Goal: Task Accomplishment & Management: Use online tool/utility

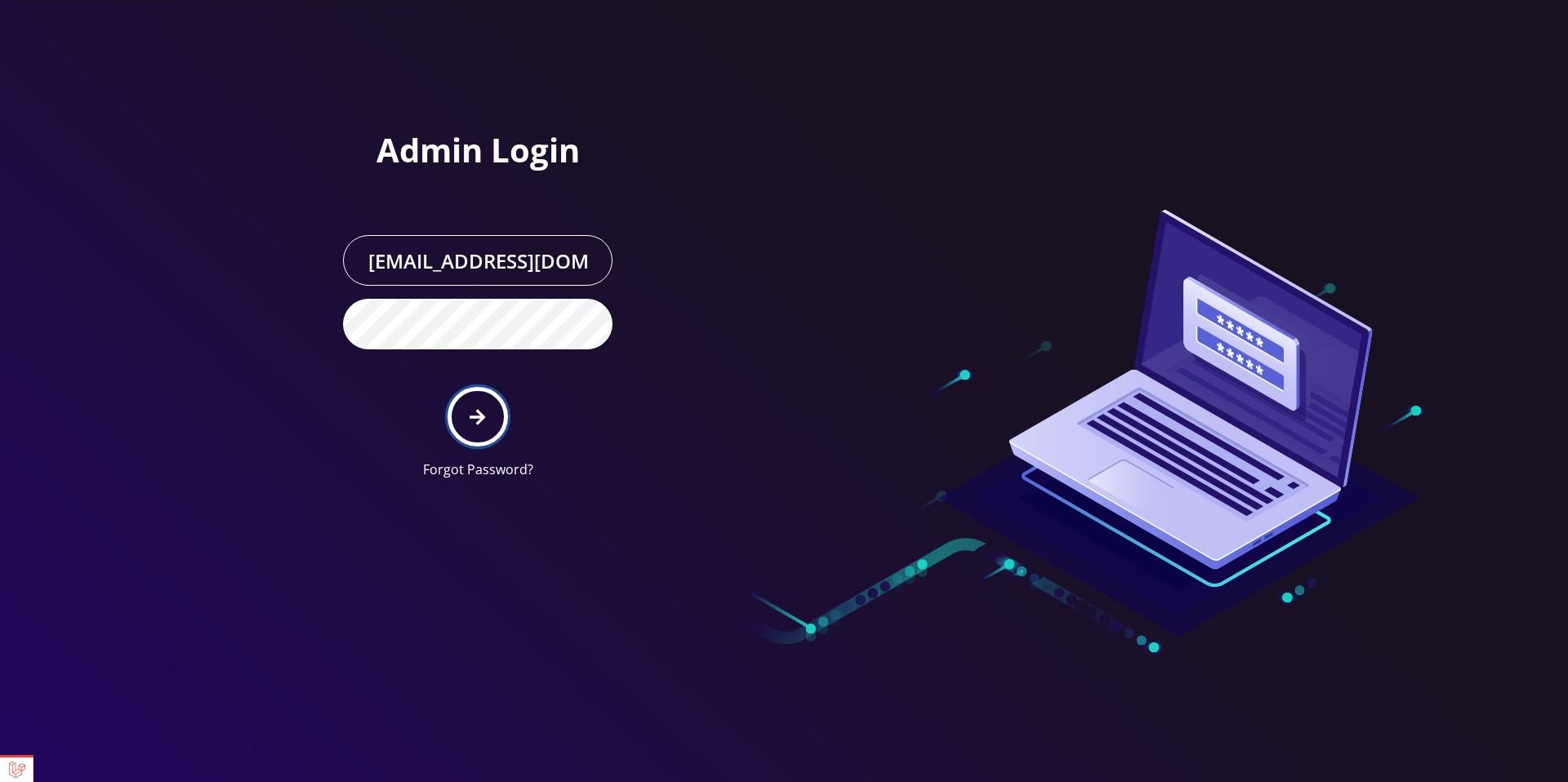
click at [496, 415] on button "submit" at bounding box center [478, 417] width 59 height 59
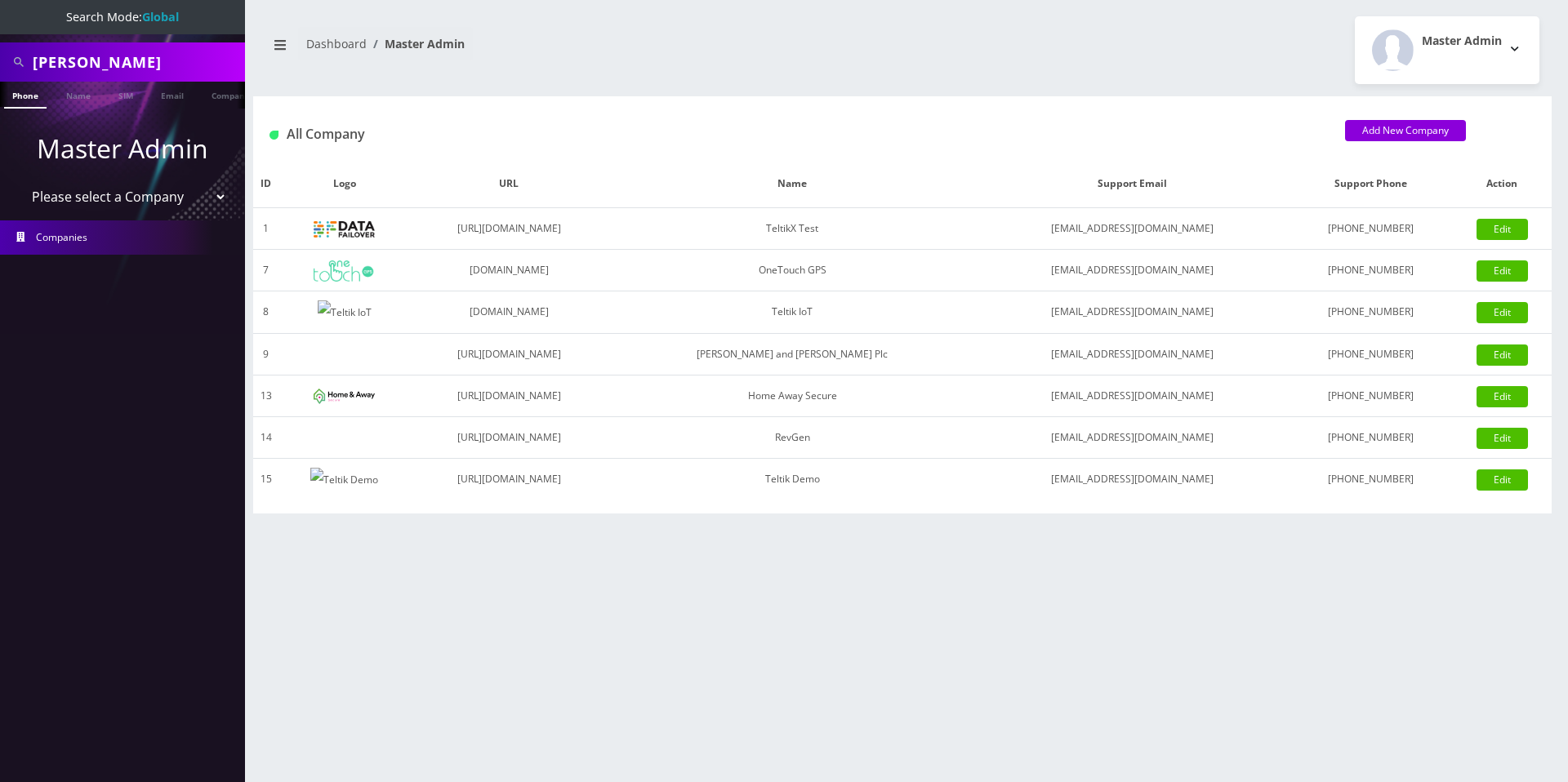
click at [151, 197] on select "Please select a Company TeltikX Test OneTouch GPS Teltik IoT [PERSON_NAME] and …" at bounding box center [123, 196] width 209 height 31
select select "1"
click at [19, 181] on select "Please select a Company TeltikX Test OneTouch GPS Teltik IoT [PERSON_NAME] and …" at bounding box center [123, 196] width 209 height 31
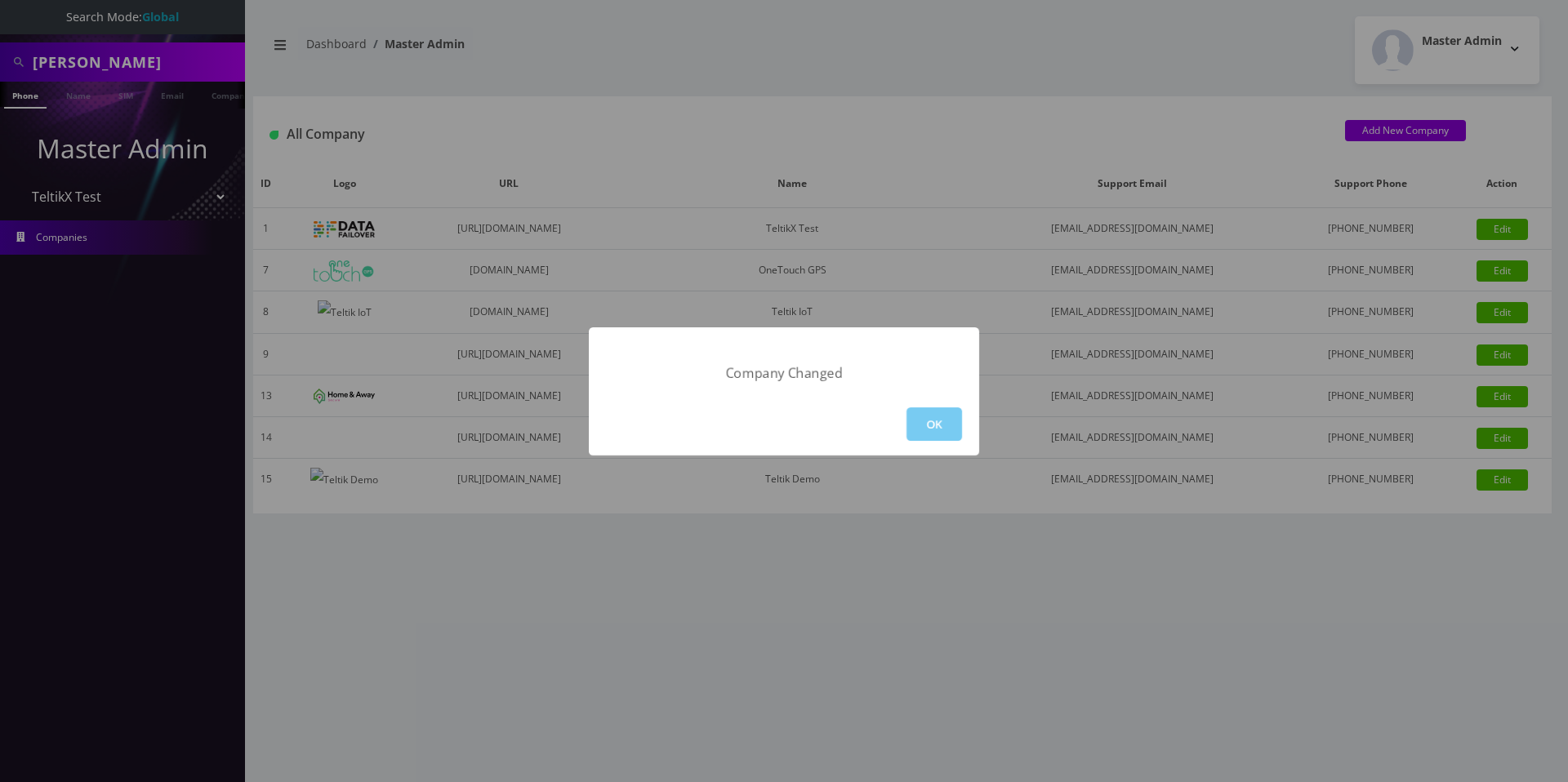
click at [938, 428] on button "OK" at bounding box center [934, 424] width 55 height 34
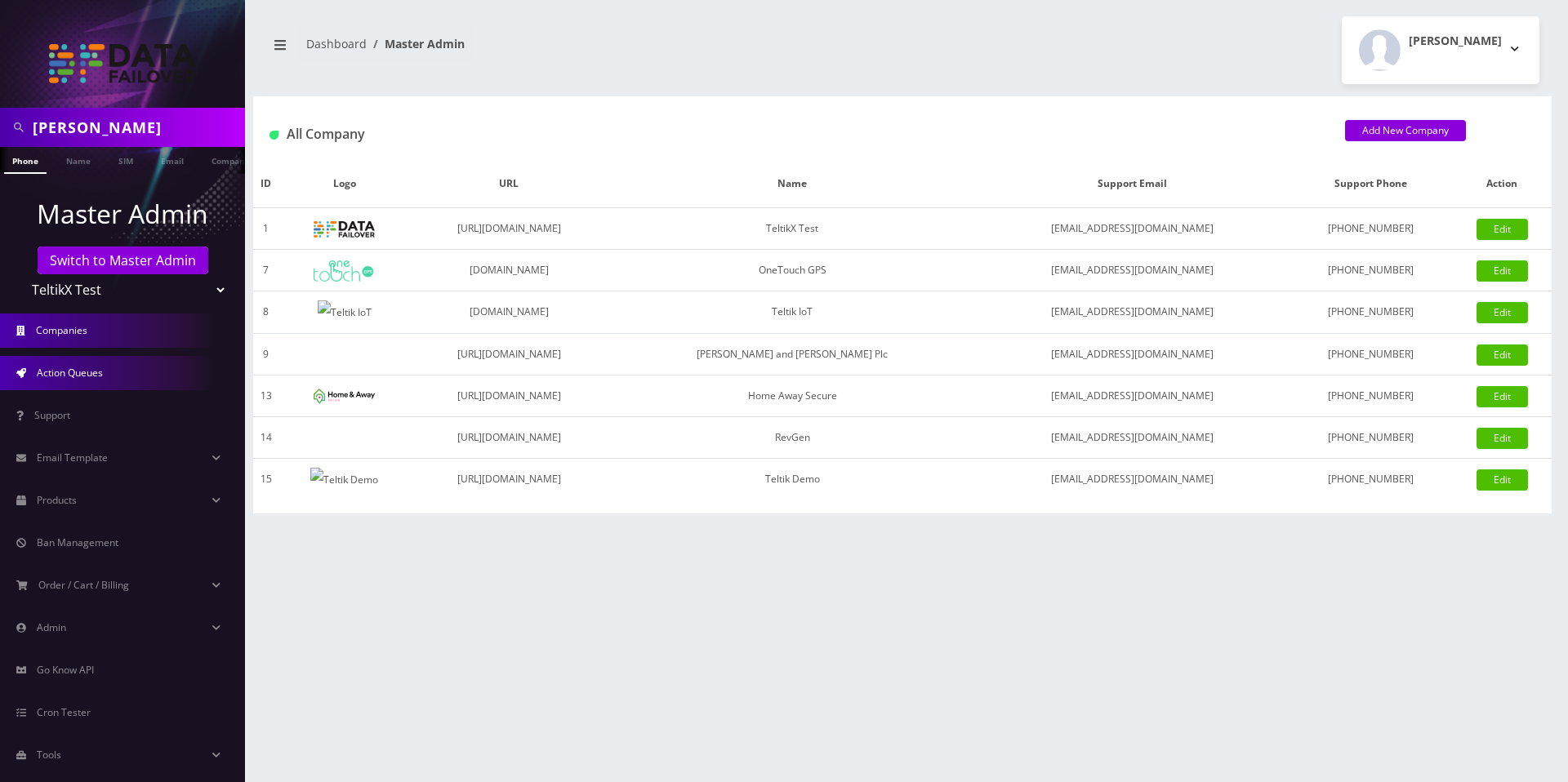
click at [106, 378] on link "Action Queues" at bounding box center [123, 373] width 245 height 35
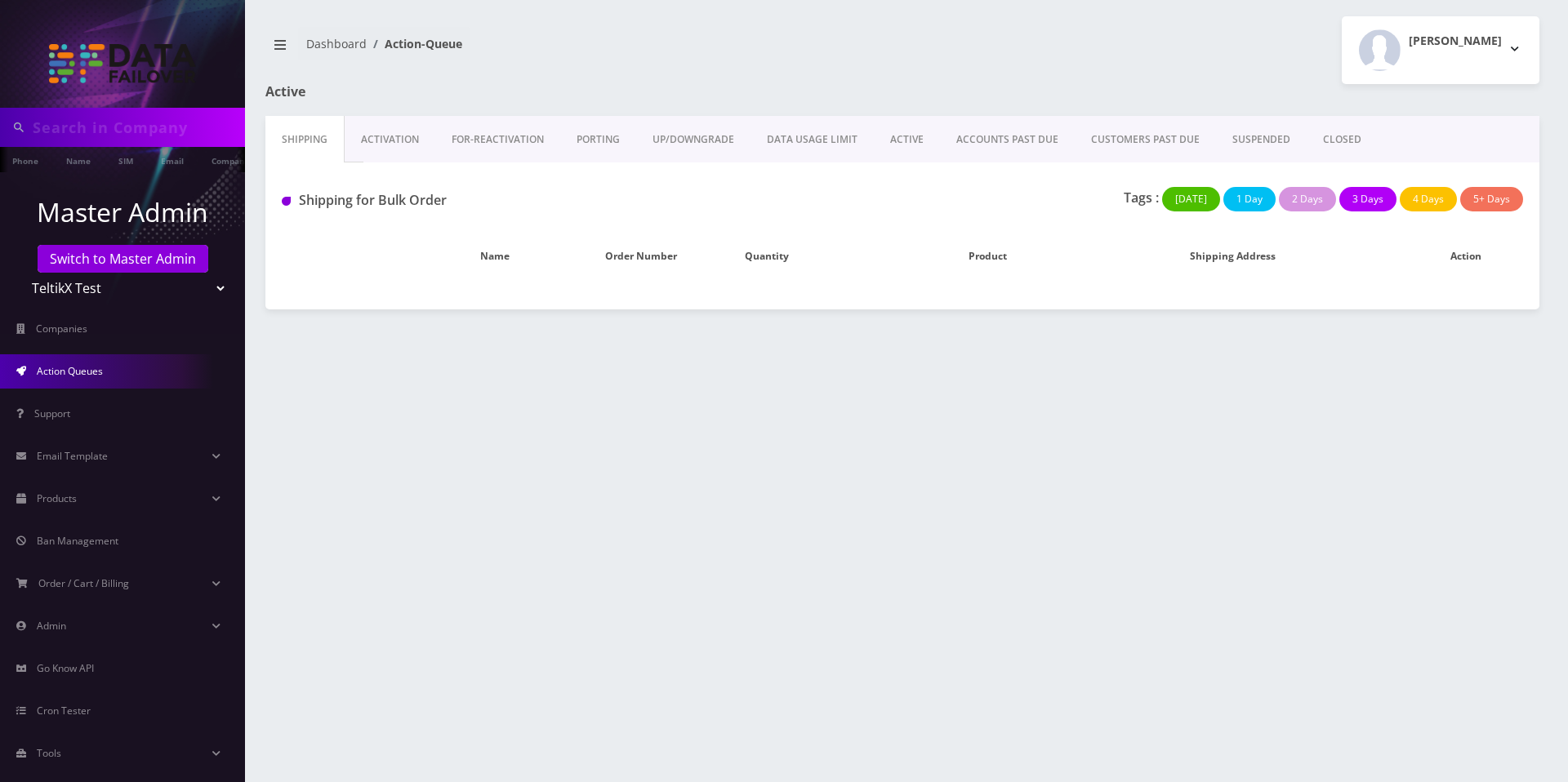
type input "prajwal"
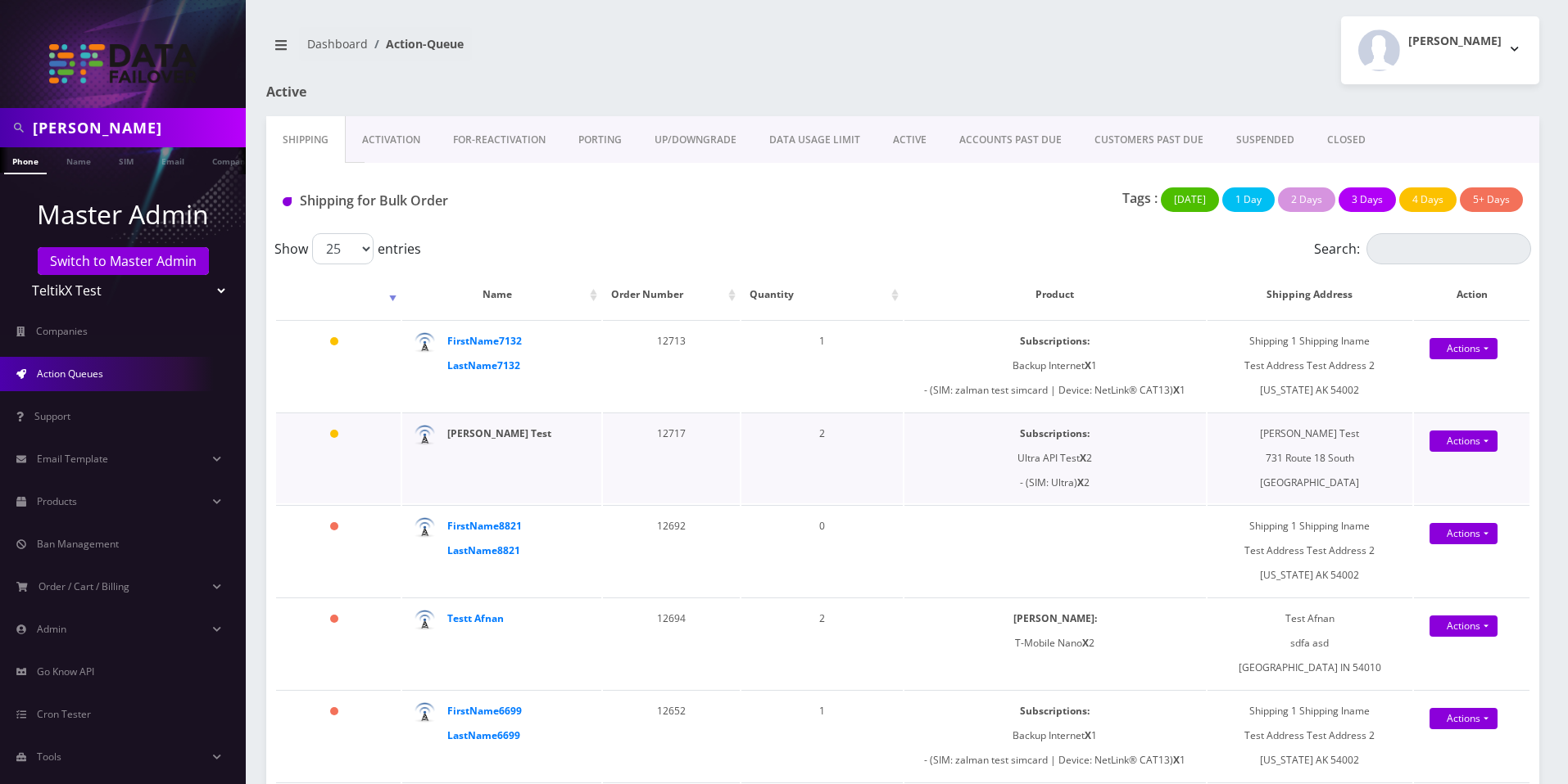
click at [485, 433] on strong "Shlomo Test" at bounding box center [499, 433] width 104 height 14
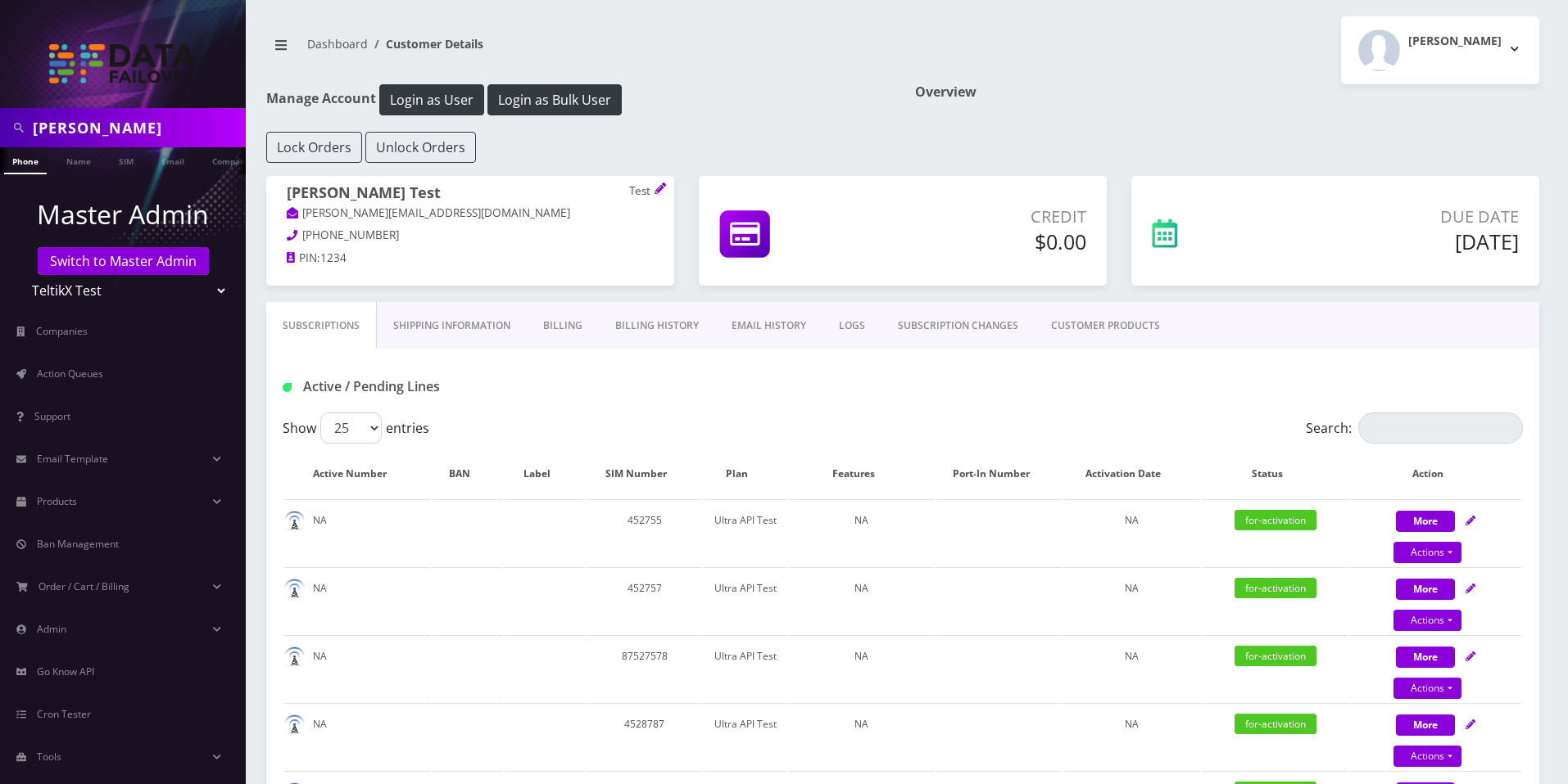
click at [663, 330] on link "Billing History" at bounding box center [657, 326] width 116 height 48
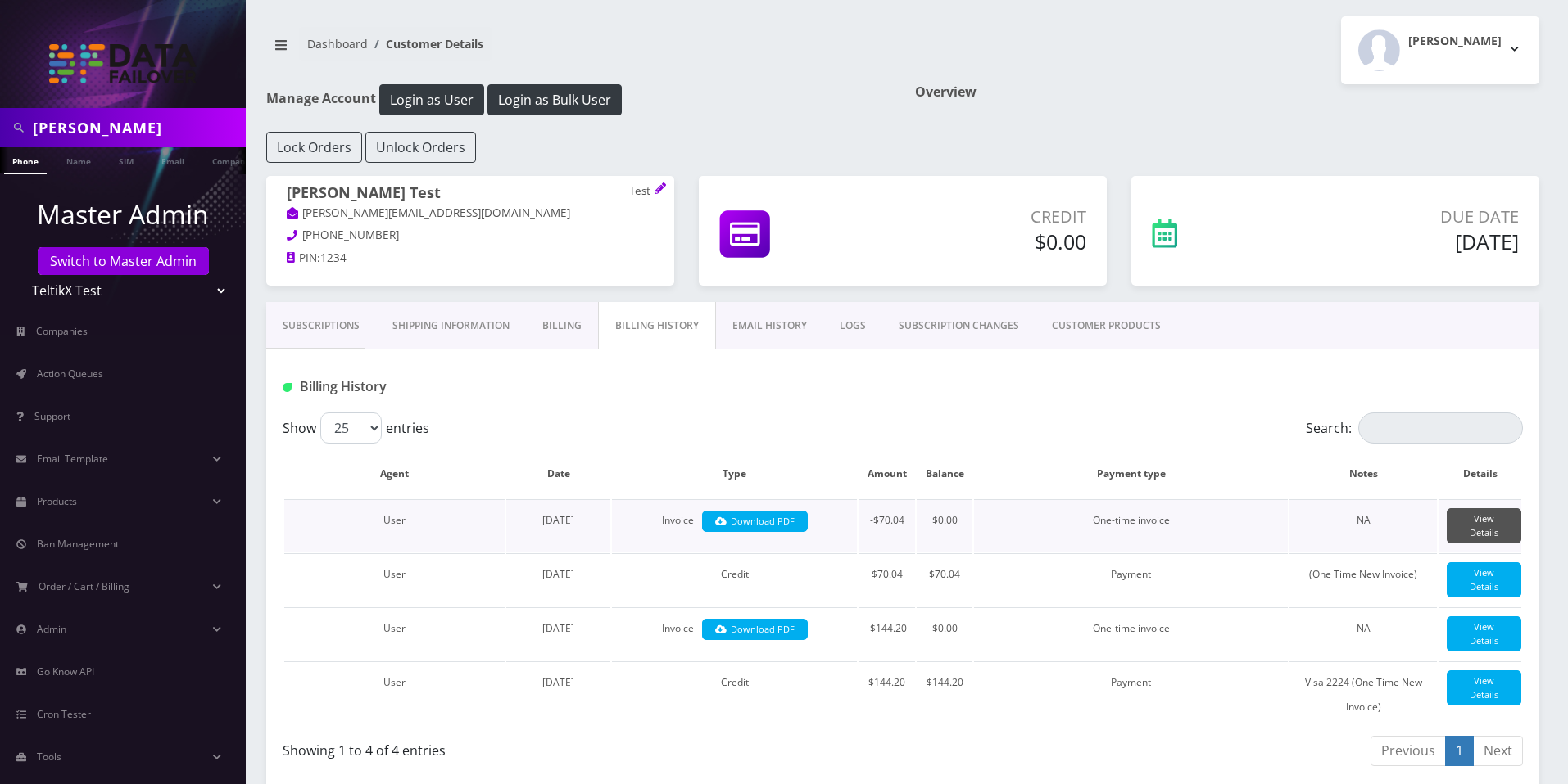
click at [1467, 529] on link "View Details" at bounding box center [1484, 526] width 74 height 36
